Goal: Entertainment & Leisure: Browse casually

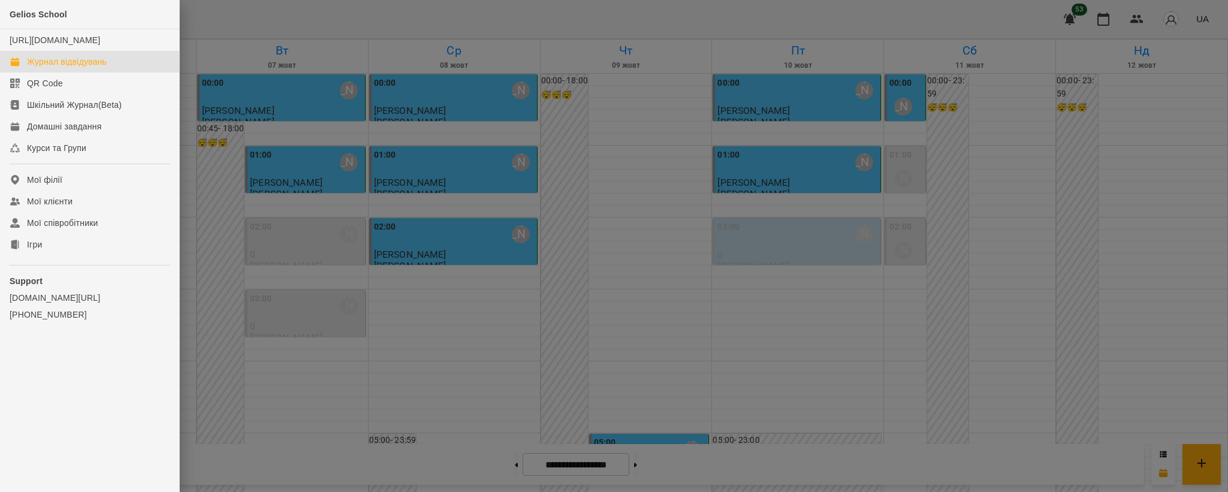
click at [47, 267] on ul "Gelios School [URL][DOMAIN_NAME] Журнал відвідувань QR Code Шкільний Журнал(Bet…" at bounding box center [89, 189] width 179 height 378
click at [27, 250] on div "Ігри" at bounding box center [34, 244] width 15 height 12
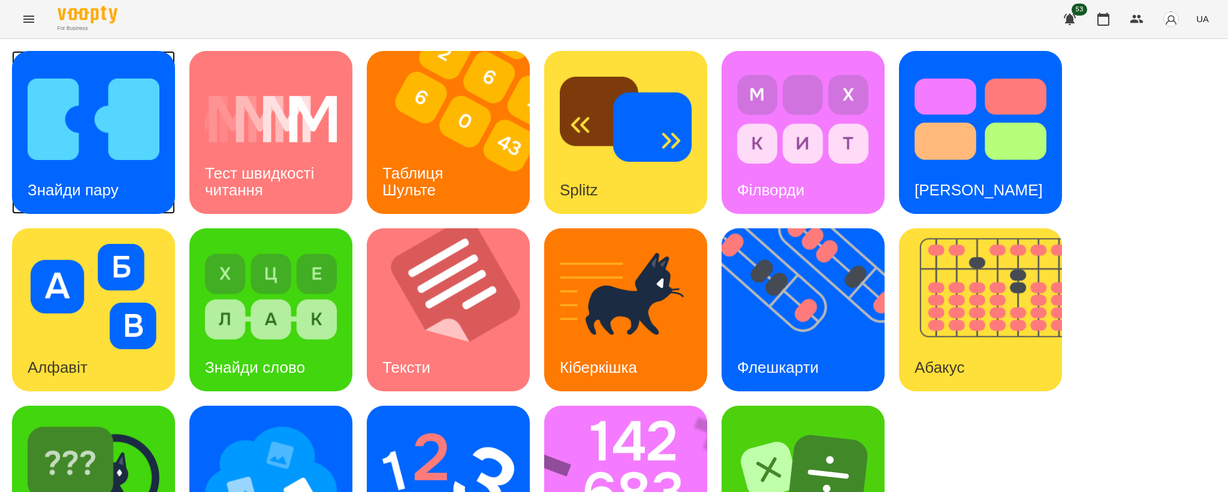
click at [114, 104] on img at bounding box center [94, 118] width 132 height 105
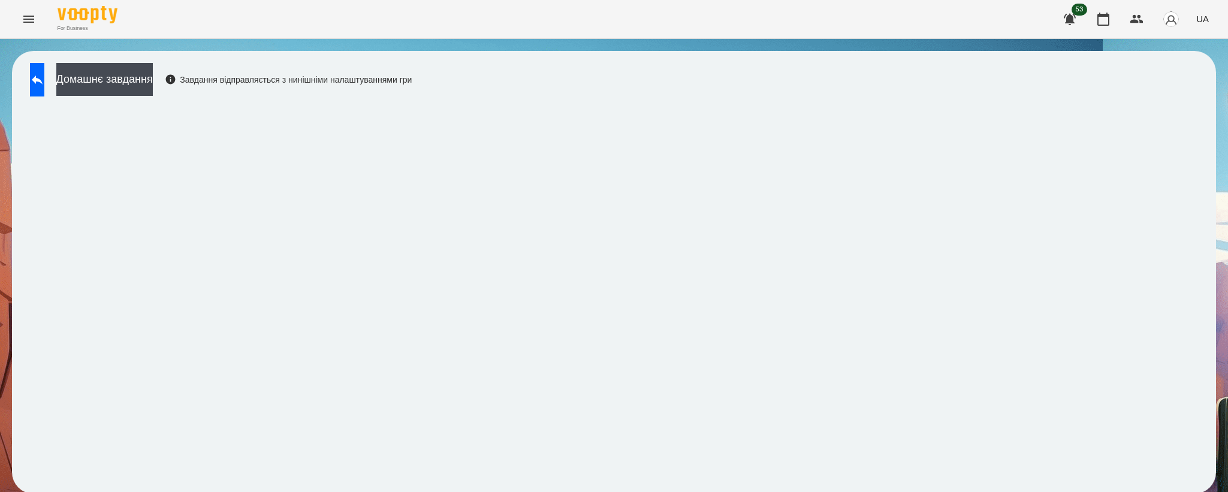
scroll to position [2, 0]
click at [44, 87] on button at bounding box center [37, 80] width 14 height 34
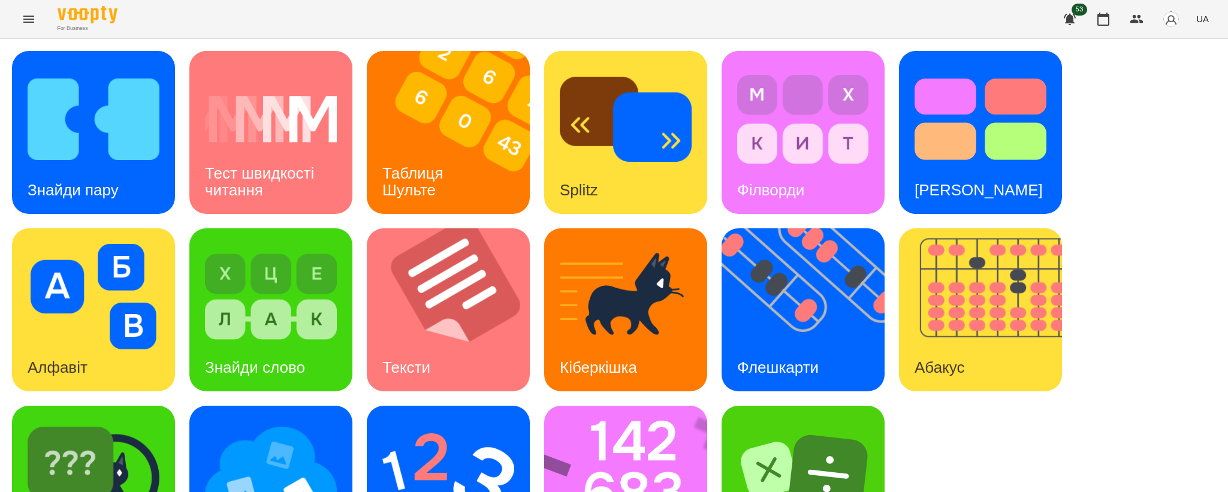
scroll to position [89, 0]
click at [67, 421] on img at bounding box center [94, 473] width 132 height 105
